Goal: Find specific page/section: Find specific page/section

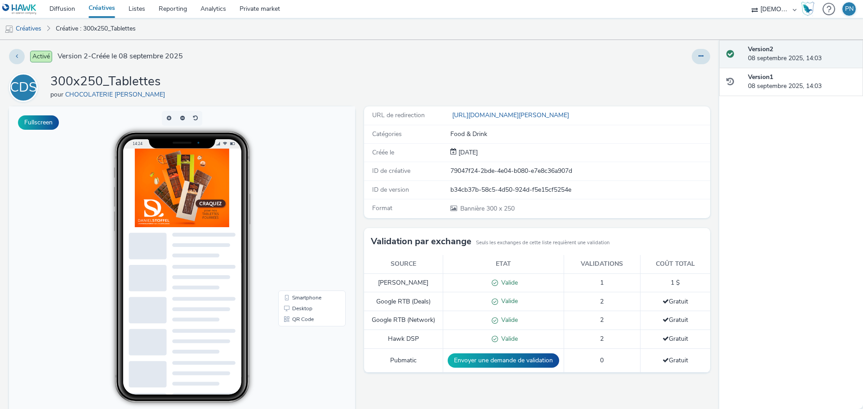
click at [207, 201] on img at bounding box center [182, 188] width 94 height 79
